Goal: Understand process/instructions: Learn about a topic

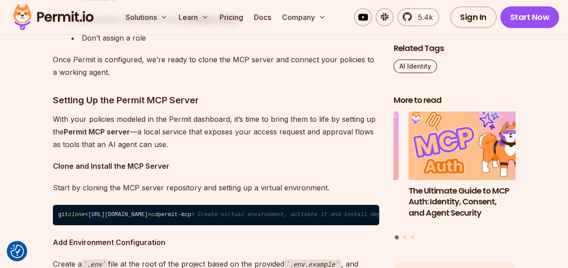
scroll to position [5341, 0]
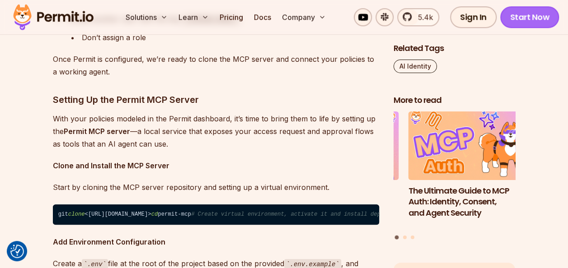
click at [533, 17] on link "Start Now" at bounding box center [529, 17] width 59 height 22
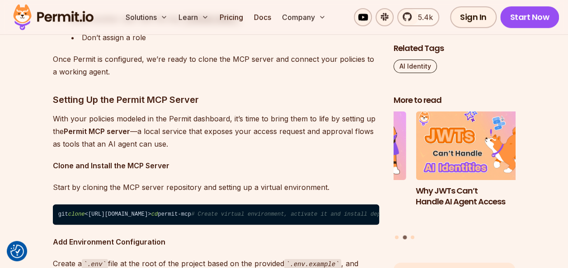
drag, startPoint x: 102, startPoint y: 234, endPoint x: 109, endPoint y: 233, distance: 7.7
click at [109, 225] on code "git clone <https://github.com/permitio/permit-mcp> cd permit-mcp # Create virtu…" at bounding box center [216, 215] width 326 height 21
copy code "-e"
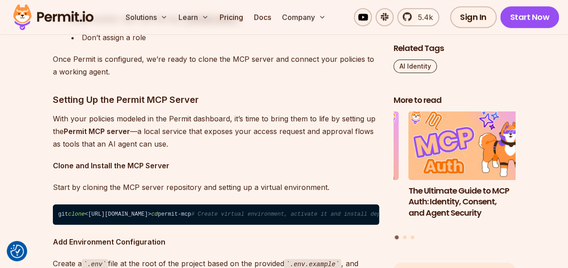
click at [87, 161] on strong "Clone and Install the MCP Server" at bounding box center [111, 165] width 117 height 9
drag, startPoint x: 239, startPoint y: 111, endPoint x: 226, endPoint y: 114, distance: 13.9
drag, startPoint x: 220, startPoint y: 175, endPoint x: 40, endPoint y: 175, distance: 180.3
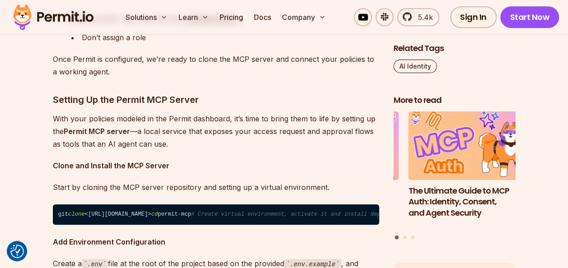
copy code "git clone <https://github.com/permitio/permit-mcp>"
click at [105, 205] on code "git clone <https://github.com/permitio/permit-mcp> cd permit-mcp # Create virtu…" at bounding box center [216, 215] width 326 height 21
drag, startPoint x: 239, startPoint y: 172, endPoint x: 42, endPoint y: 170, distance: 197.0
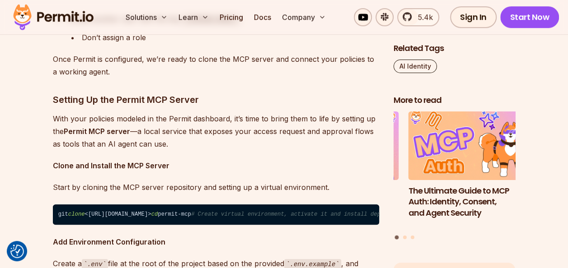
copy code "git clone <https://github.com/permitio/permit-mcp>"
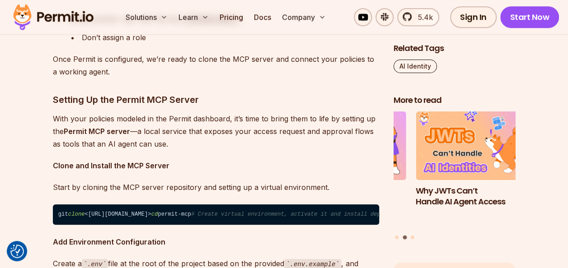
click at [250, 112] on p "With your policies modeled in the Permit dashboard, it’s time to bring them to …" at bounding box center [216, 131] width 326 height 38
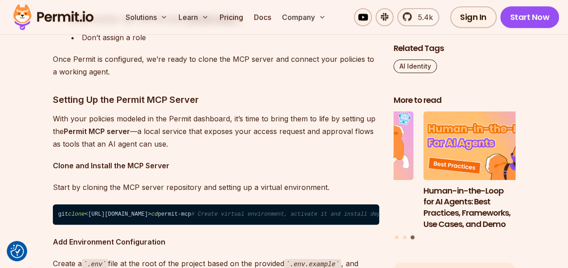
drag, startPoint x: 58, startPoint y: 174, endPoint x: 219, endPoint y: 167, distance: 161.4
click at [219, 205] on code "git clone <https://github.com/permitio/permit-mcp> cd permit-mcp # Create virtu…" at bounding box center [216, 215] width 326 height 21
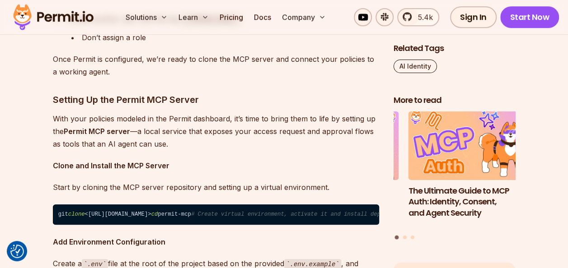
copy code "git clone <https://github.com/permitio/permit-mcp>"
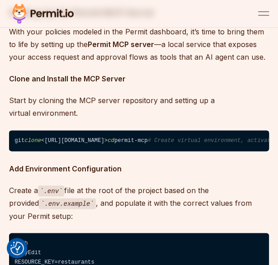
scroll to position [5285, 0]
click at [194, 94] on p "Start by cloning the MCP server repository and setting up a virtual environment." at bounding box center [139, 106] width 260 height 25
drag, startPoint x: 14, startPoint y: 122, endPoint x: 79, endPoint y: 123, distance: 64.2
click at [79, 130] on code "git clone <https://github.com/permitio/permit-mcp> cd permit-mcp # Create virtu…" at bounding box center [139, 140] width 260 height 21
copy code "cd permit-mcp"
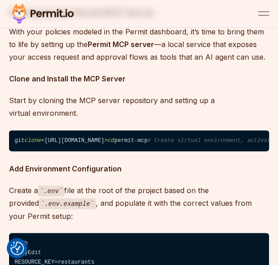
drag, startPoint x: 42, startPoint y: 148, endPoint x: -3, endPoint y: 154, distance: 44.7
copy code "uv venv"
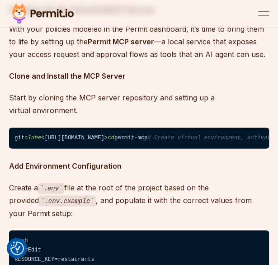
scroll to position [5286, 0]
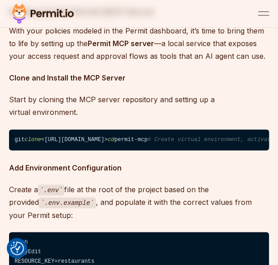
drag, startPoint x: 15, startPoint y: 150, endPoint x: 126, endPoint y: 176, distance: 114.5
click at [126, 150] on code "git clone <https://github.com/permitio/permit-mcp> cd permit-mcp # Create virtu…" at bounding box center [139, 139] width 260 height 21
copy code "uv venv source .venv/bin/activate # For Windows: .venv\\Scripts\\activate uv pi…"
click at [230, 221] on p "Create a .env file at the root of the project based on the provided .env.exampl…" at bounding box center [139, 202] width 260 height 38
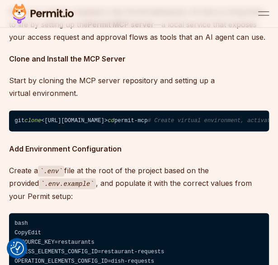
scroll to position [5297, 0]
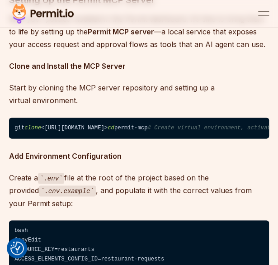
drag, startPoint x: 61, startPoint y: 155, endPoint x: 69, endPoint y: 155, distance: 8.6
click at [69, 138] on code "git clone <https://github.com/permitio/permit-mcp> cd permit-mcp # Create virtu…" at bounding box center [139, 127] width 260 height 21
copy code "-e"
click at [258, 209] on p "Create a .env file at the root of the project based on the provided .env.exampl…" at bounding box center [139, 190] width 260 height 38
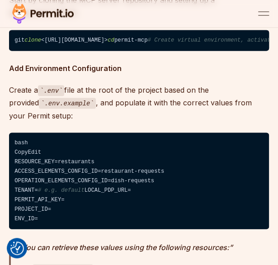
scroll to position [5368, 0]
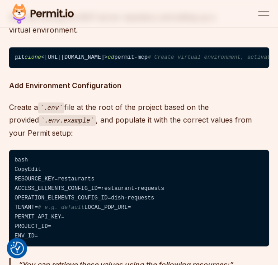
click at [192, 189] on code "bash CopyEdit RESOURCE_KEY=restaurants ACCESS_ELEMENTS_CONFIG_ID=restaurant-req…" at bounding box center [139, 198] width 260 height 97
drag, startPoint x: 8, startPoint y: 87, endPoint x: 77, endPoint y: 88, distance: 68.7
copy code "uv pip install -e ."
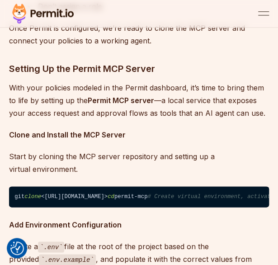
scroll to position [5228, 0]
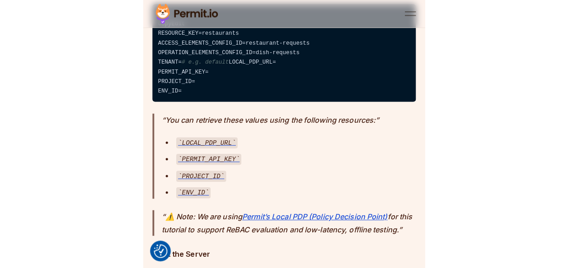
scroll to position [5510, 0]
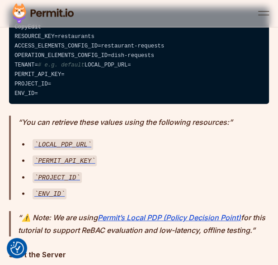
drag, startPoint x: 14, startPoint y: 64, endPoint x: 52, endPoint y: 129, distance: 75.3
click at [52, 104] on code "bash CopyEdit RESOURCE_KEY=restaurants ACCESS_ELEMENTS_CONFIG_ID=restaurant-req…" at bounding box center [139, 56] width 260 height 97
copy code "RESOURCE_KEY=restaurants ACCESS_ELEMENTS_CONFIG_ID=restaurant-requests OPERATIO…"
click at [98, 200] on div "ENV_ID" at bounding box center [151, 193] width 236 height 13
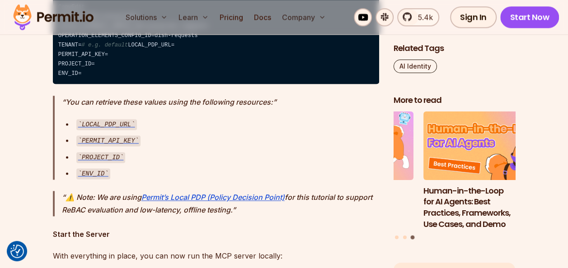
scroll to position [5647, 0]
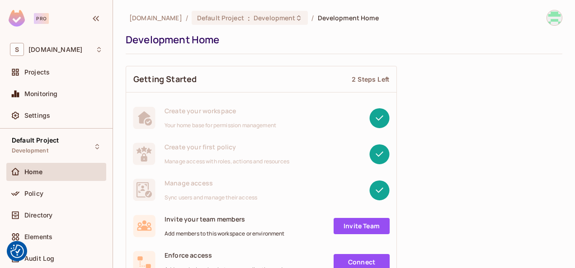
click at [554, 14] on img at bounding box center [554, 17] width 15 height 15
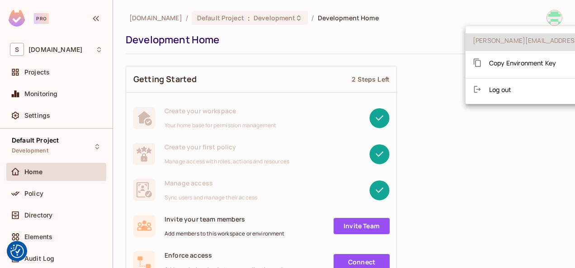
click at [533, 62] on span "Copy Environment Key" at bounding box center [522, 63] width 67 height 9
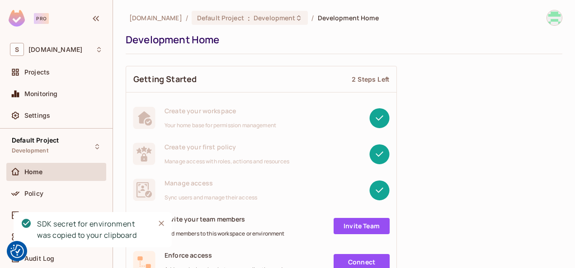
click at [453, 42] on div "Development Home" at bounding box center [342, 40] width 432 height 14
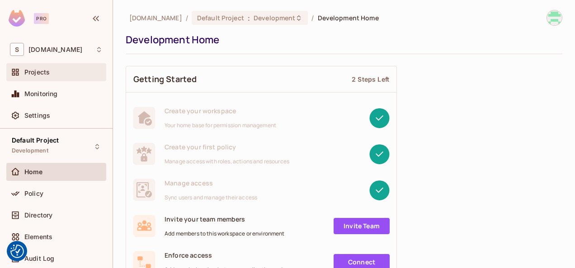
click at [53, 67] on div "Projects" at bounding box center [56, 72] width 93 height 11
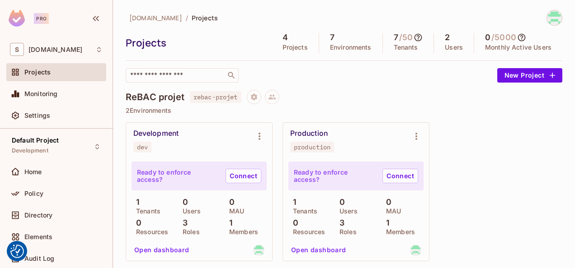
drag, startPoint x: 80, startPoint y: 72, endPoint x: 367, endPoint y: 90, distance: 287.0
click at [367, 90] on div "ReBAC projet rebac-projet" at bounding box center [344, 97] width 436 height 14
click at [262, 139] on icon "Environment settings" at bounding box center [259, 136] width 11 height 11
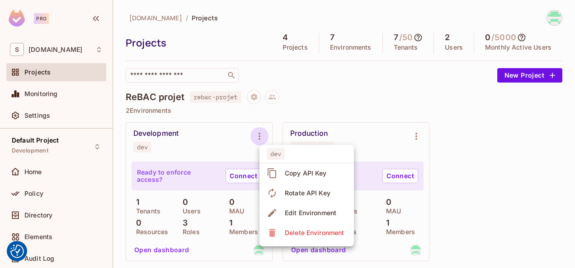
click at [330, 84] on div at bounding box center [287, 134] width 575 height 268
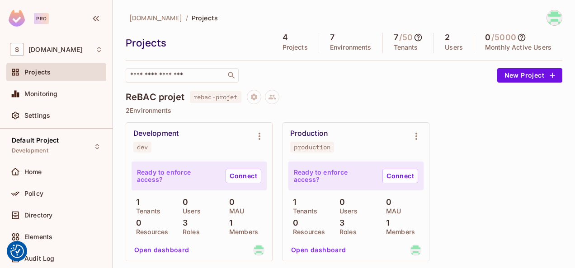
scroll to position [2, 0]
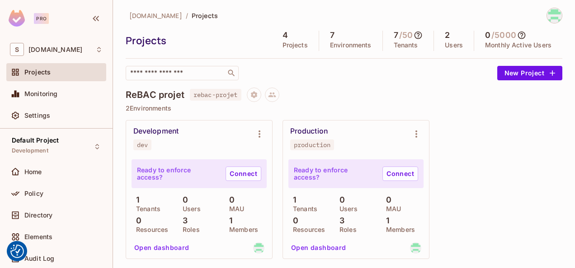
click at [279, 30] on div "[DOMAIN_NAME] / Projects Projects 4 Projects 7 Environments 7 / 50 Tenants 2 Us…" at bounding box center [344, 44] width 436 height 73
click at [216, 78] on div "​" at bounding box center [182, 73] width 113 height 14
click at [220, 94] on span "rebac-projet" at bounding box center [216, 95] width 52 height 12
drag, startPoint x: 192, startPoint y: 95, endPoint x: 238, endPoint y: 95, distance: 46.1
click at [238, 95] on span "rebac-projet" at bounding box center [216, 95] width 52 height 12
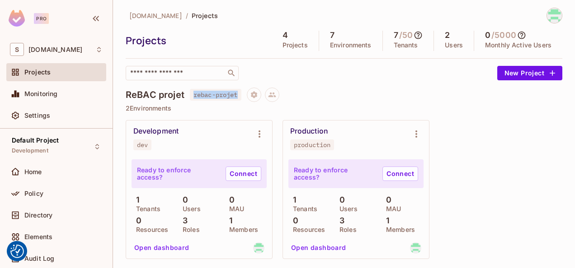
copy span "rebac-projet"
click at [485, 132] on div "Development dev Ready to enforce access? Connect 1 Tenants 0 Users 0 MAU 0 Reso…" at bounding box center [344, 264] width 436 height 288
